Goal: Check status: Check status

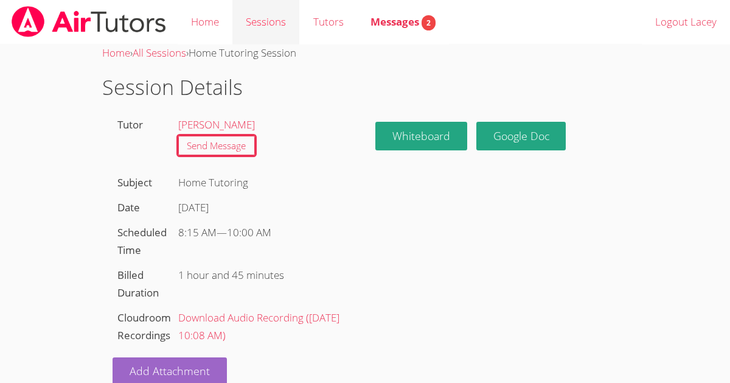
click at [254, 13] on link "Sessions" at bounding box center [265, 22] width 67 height 44
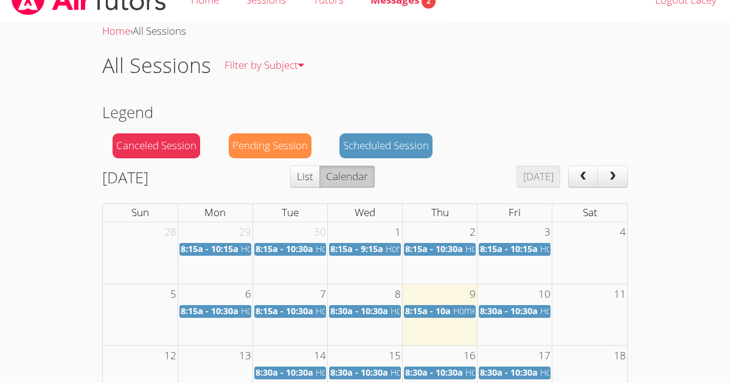
scroll to position [23, 0]
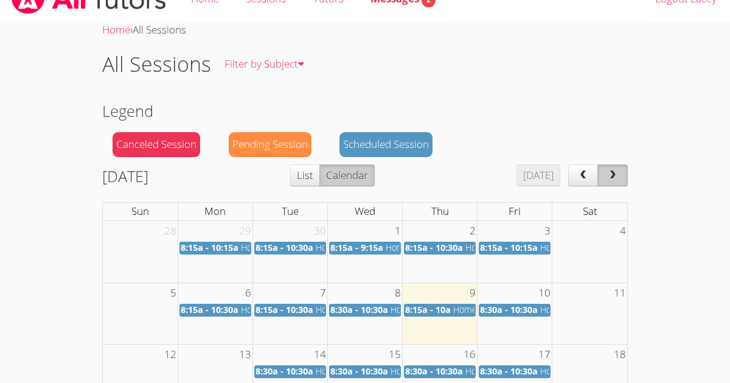
click at [616, 172] on span "next" at bounding box center [613, 175] width 12 height 10
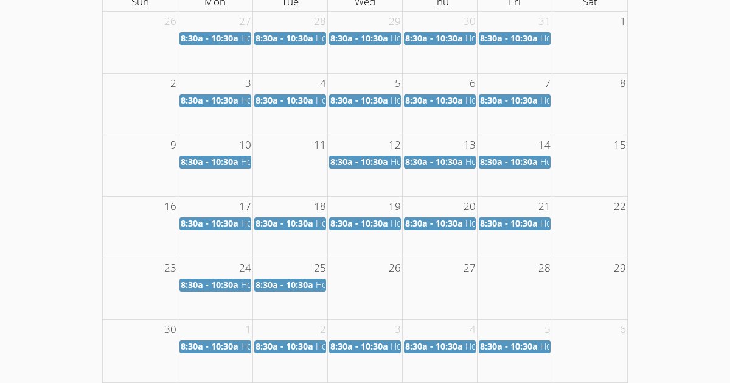
scroll to position [238, 0]
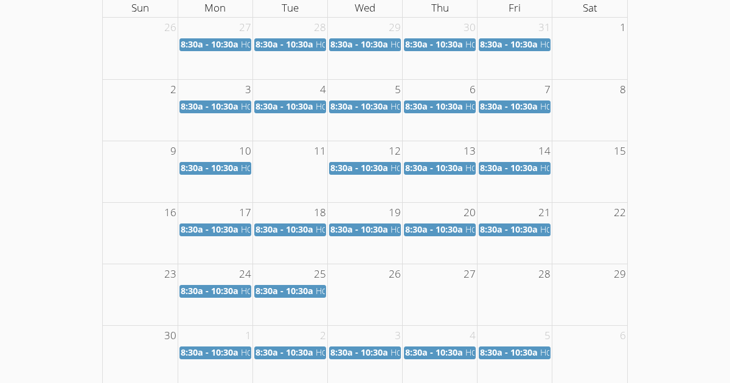
scroll to position [249, 0]
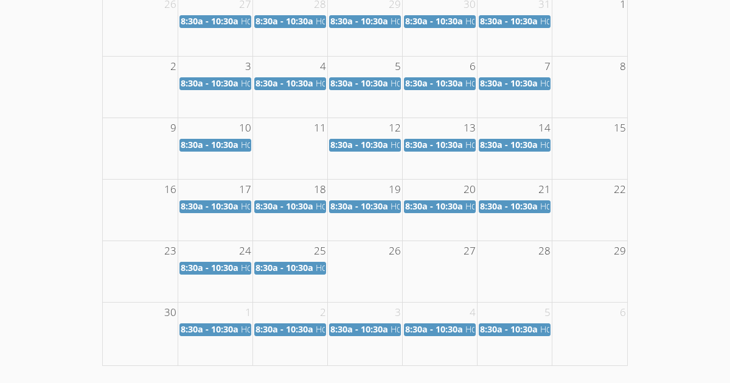
click at [97, 162] on div "Home › All Sessions All Sessions Filter by Subject All Subjects Legend Canceled…" at bounding box center [365, 80] width 548 height 571
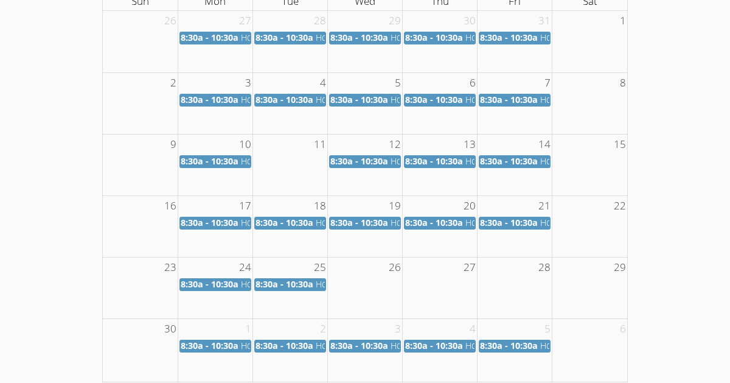
scroll to position [0, 0]
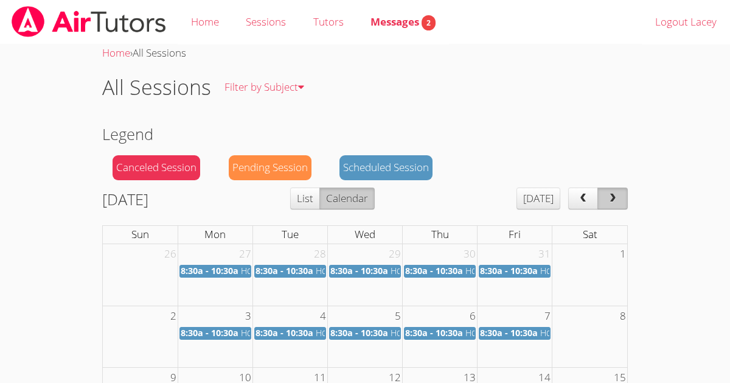
click at [621, 197] on button "next" at bounding box center [612, 198] width 30 height 22
click at [610, 198] on span "next" at bounding box center [613, 198] width 12 height 10
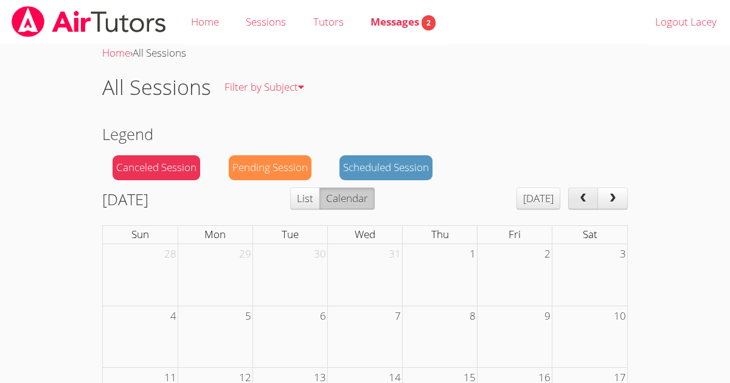
click at [589, 194] on span "prev" at bounding box center [583, 198] width 12 height 10
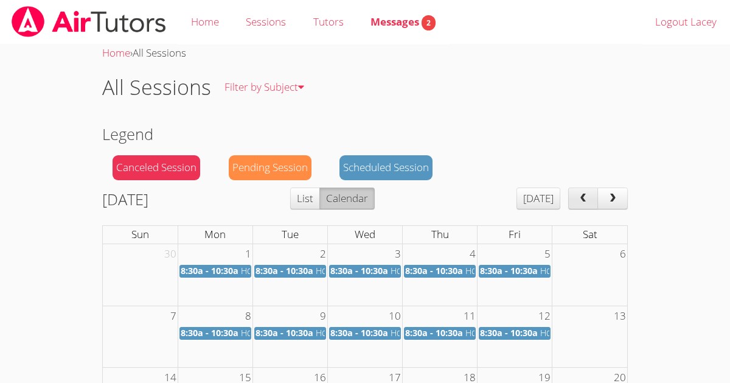
click at [589, 194] on span "prev" at bounding box center [583, 198] width 12 height 10
click at [588, 195] on span "prev" at bounding box center [583, 198] width 12 height 10
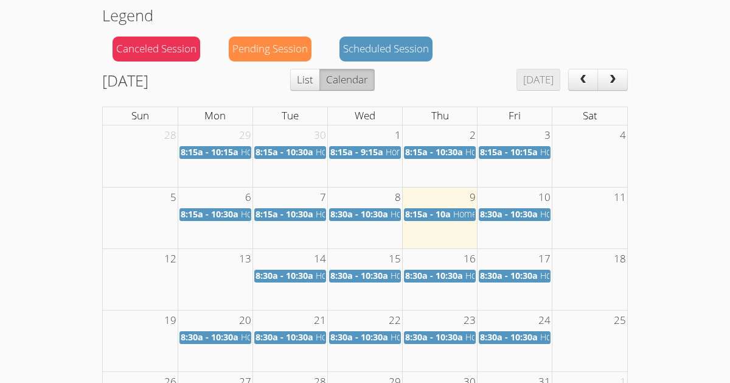
scroll to position [120, 0]
